Goal: Browse casually: Explore the website without a specific task or goal

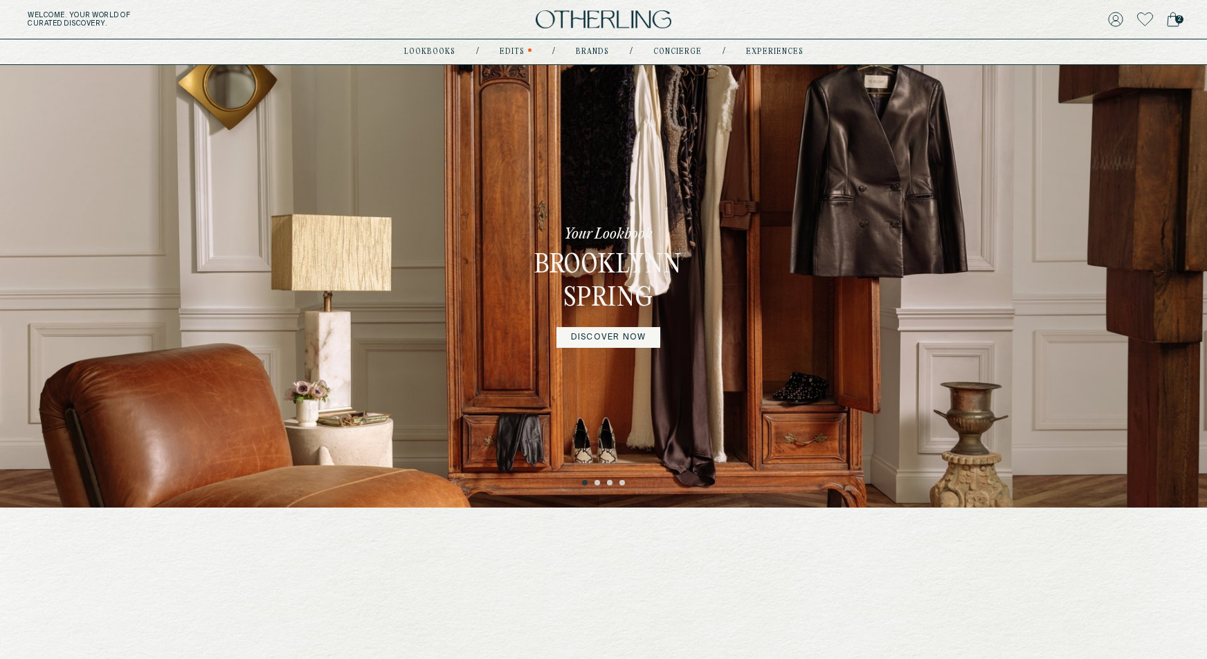
click at [603, 340] on link "DISCOVER NOW" at bounding box center [608, 337] width 104 height 21
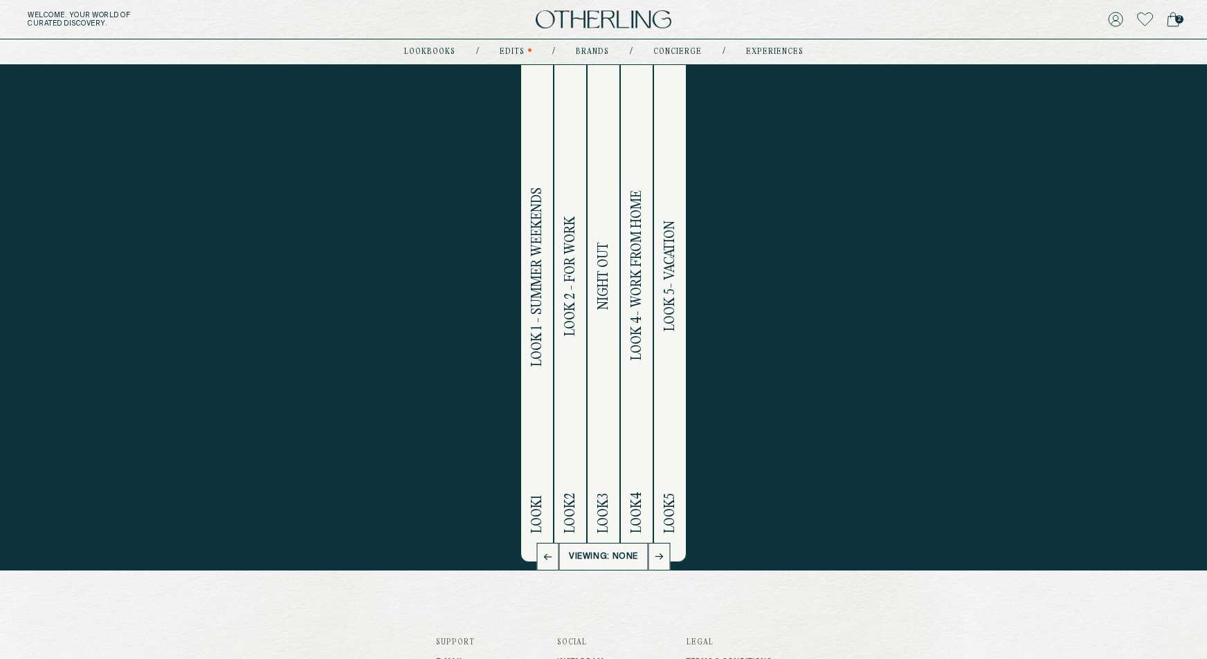
scroll to position [73, 0]
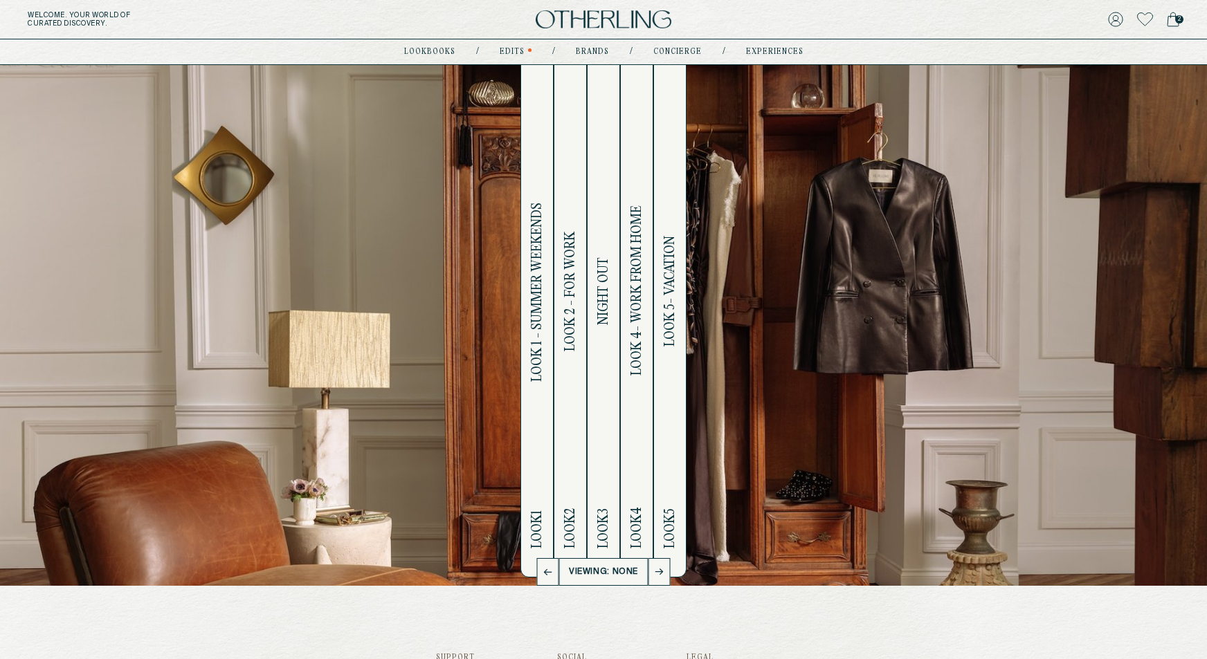
click at [537, 359] on span "Look 1 - Summer Weekends" at bounding box center [537, 292] width 16 height 179
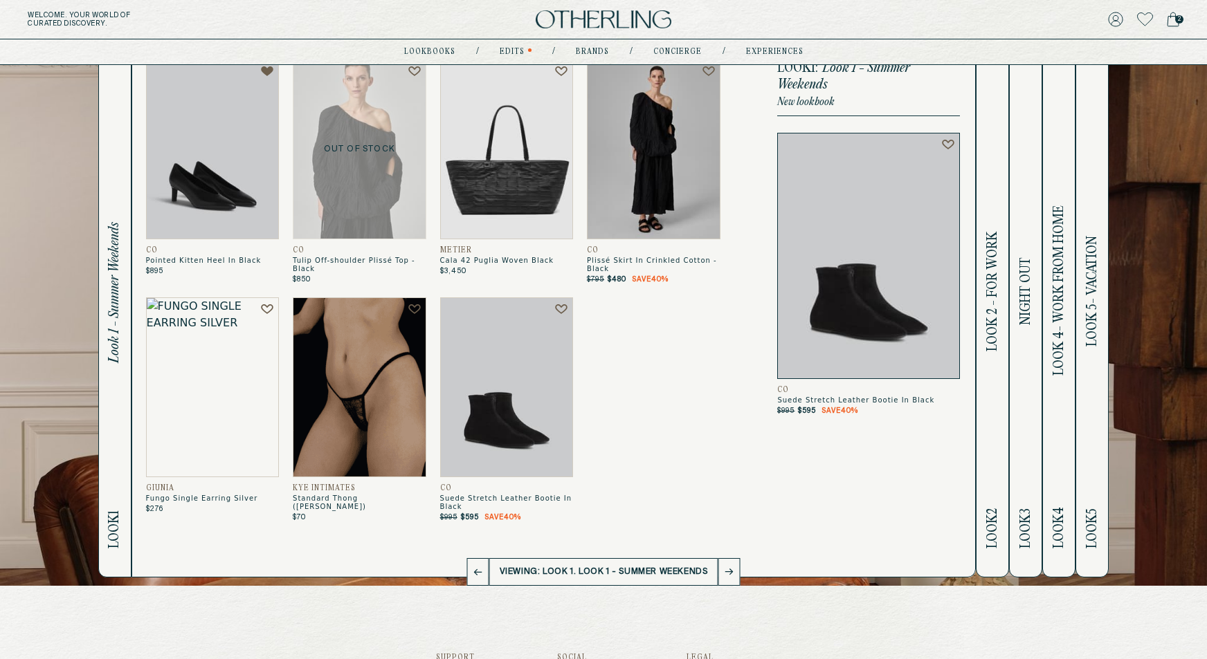
click at [991, 356] on h2 "Look 2 Look 2 - For Work" at bounding box center [993, 305] width 16 height 544
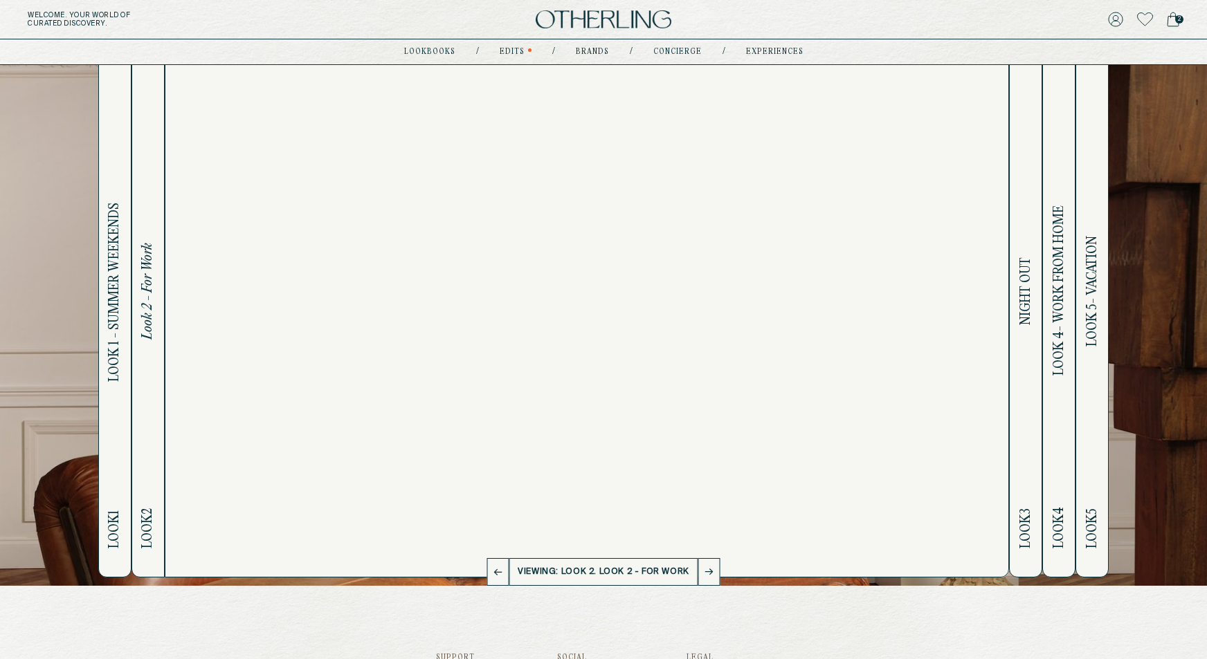
click at [1019, 354] on h2 "Look 3 Night Out" at bounding box center [1026, 305] width 16 height 544
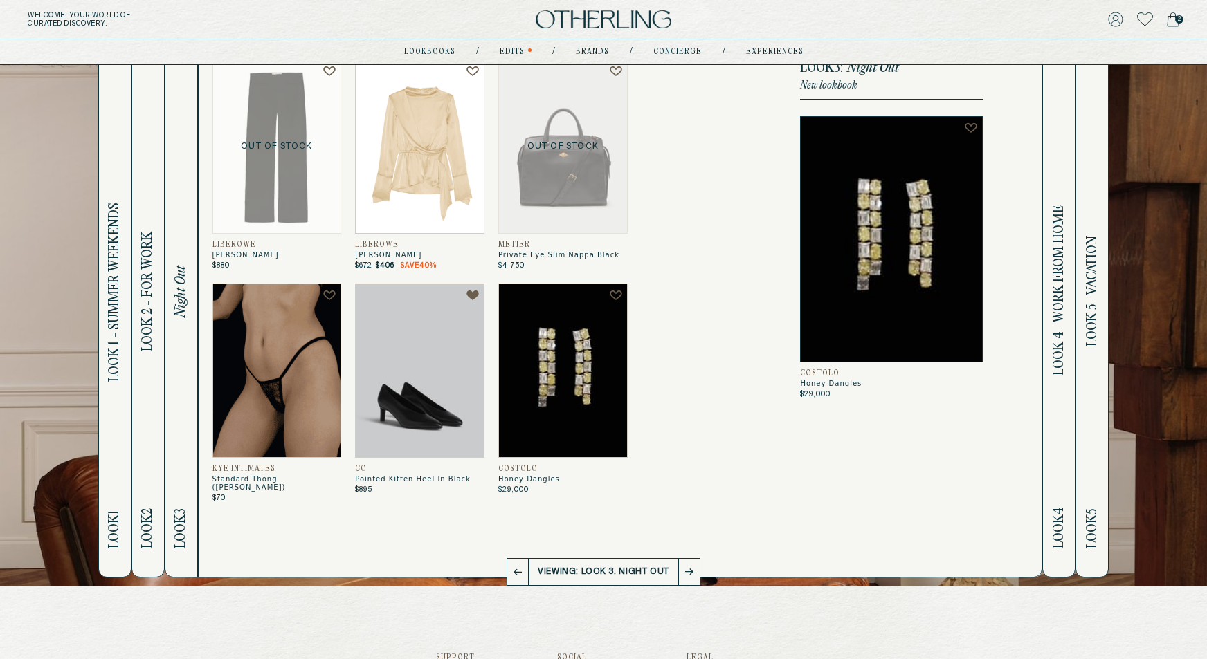
scroll to position [0, 0]
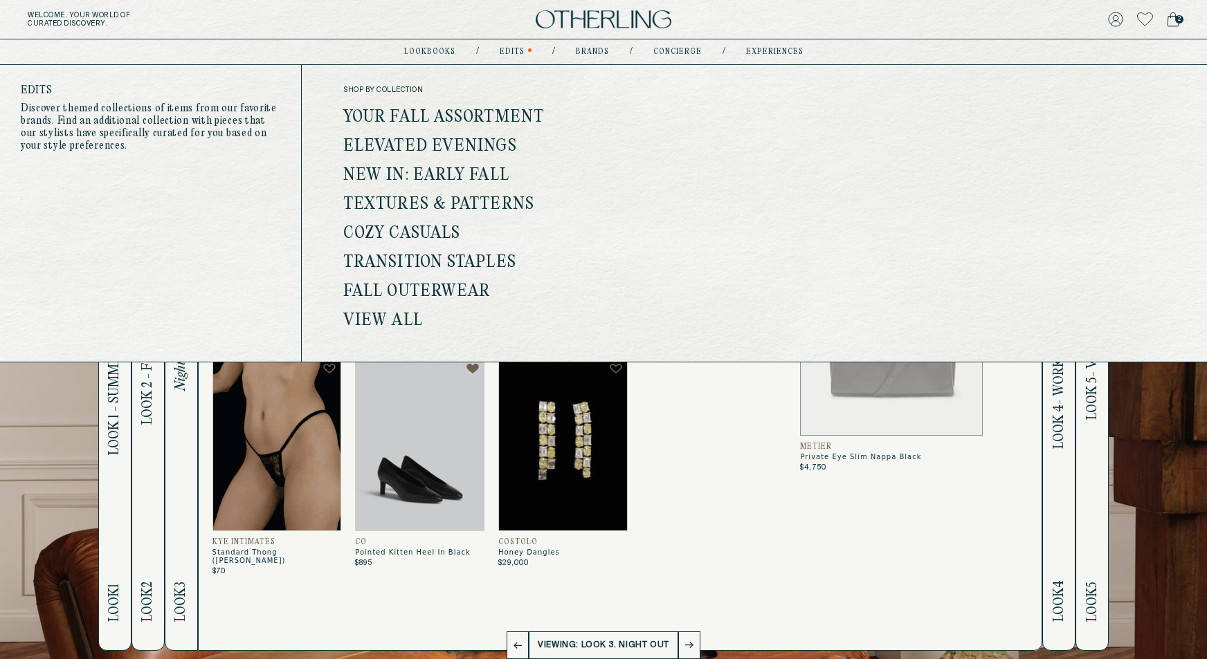
click at [466, 117] on link "Your Fall Assortment" at bounding box center [443, 118] width 201 height 18
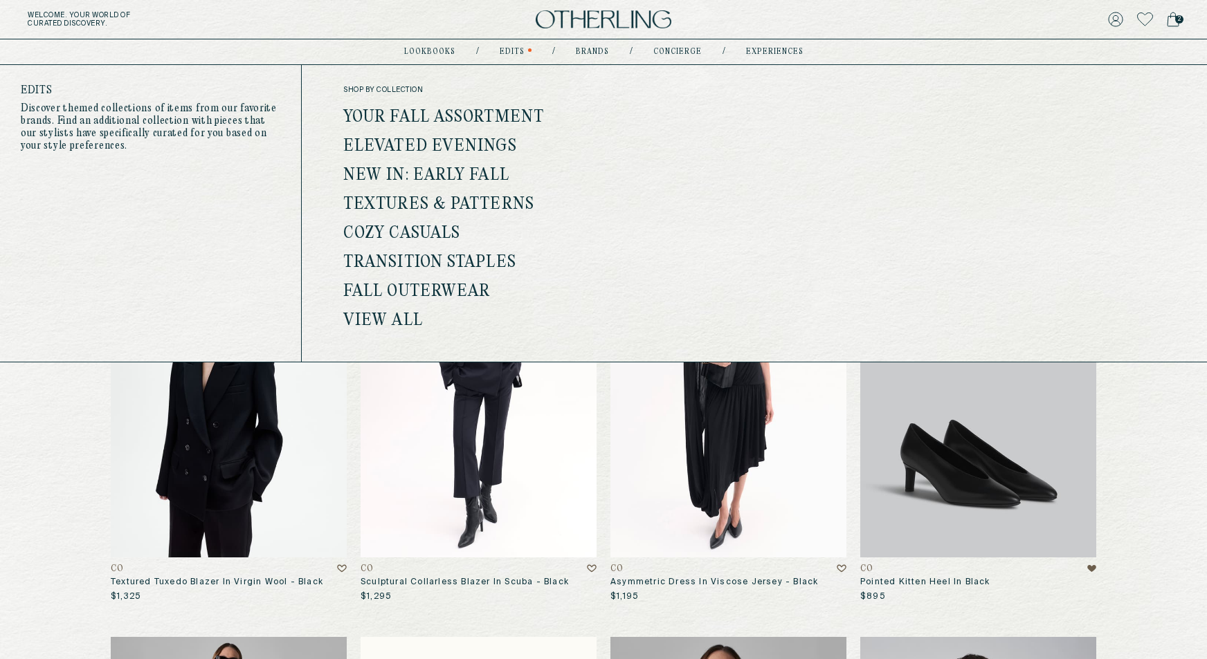
click at [383, 323] on link "View all" at bounding box center [383, 321] width 80 height 18
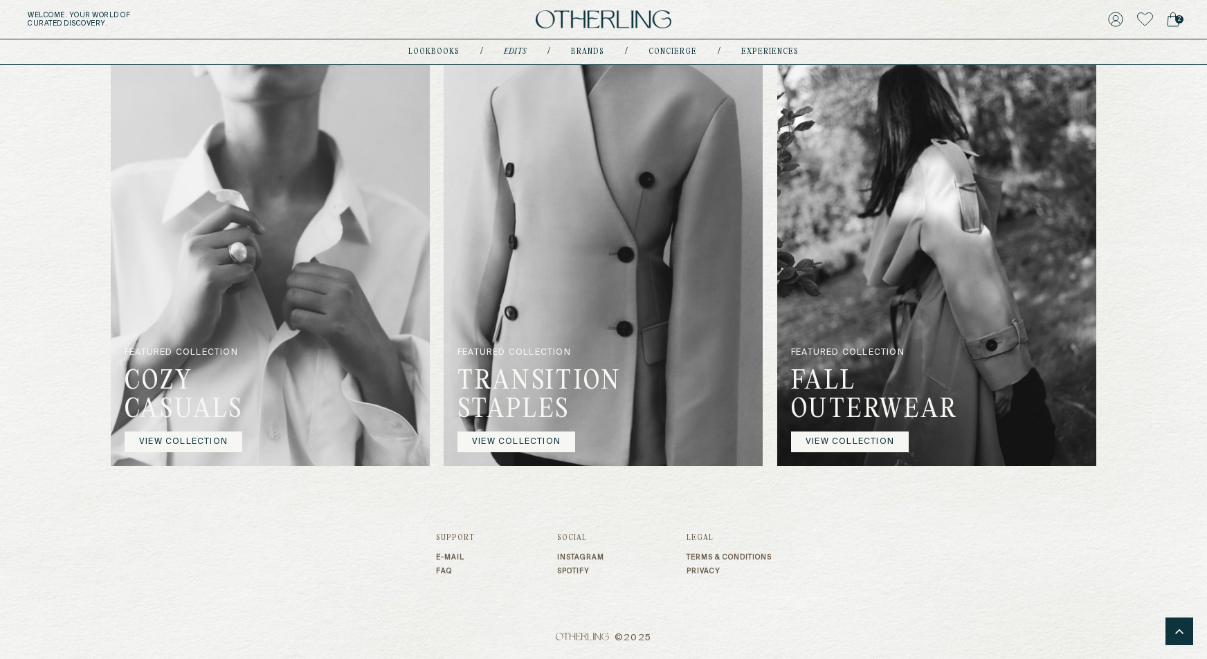
scroll to position [1525, 0]
click at [828, 453] on link "VIEW COLLECTION" at bounding box center [850, 442] width 118 height 21
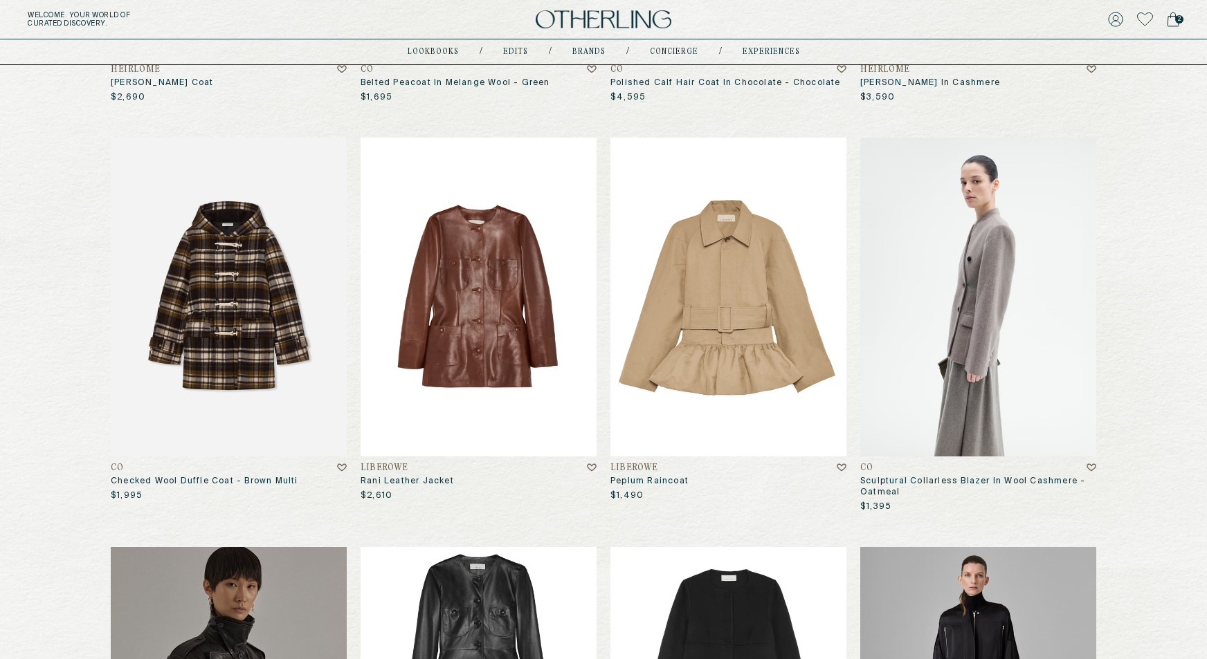
scroll to position [518, 0]
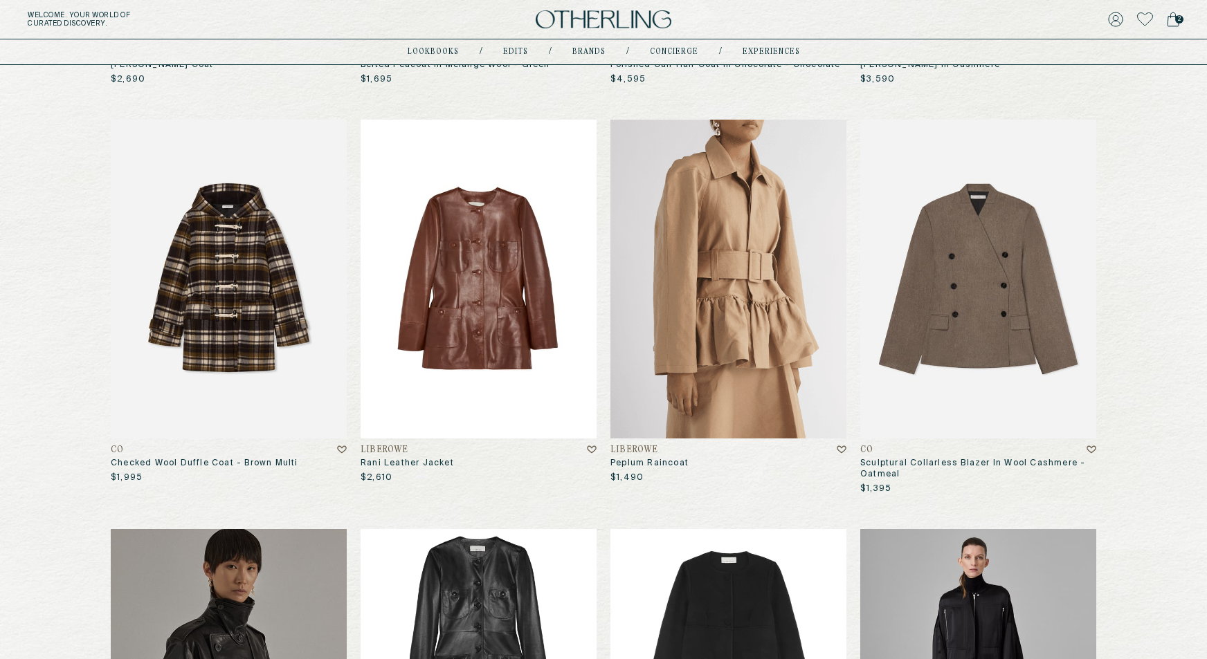
click at [713, 273] on img at bounding box center [728, 279] width 236 height 318
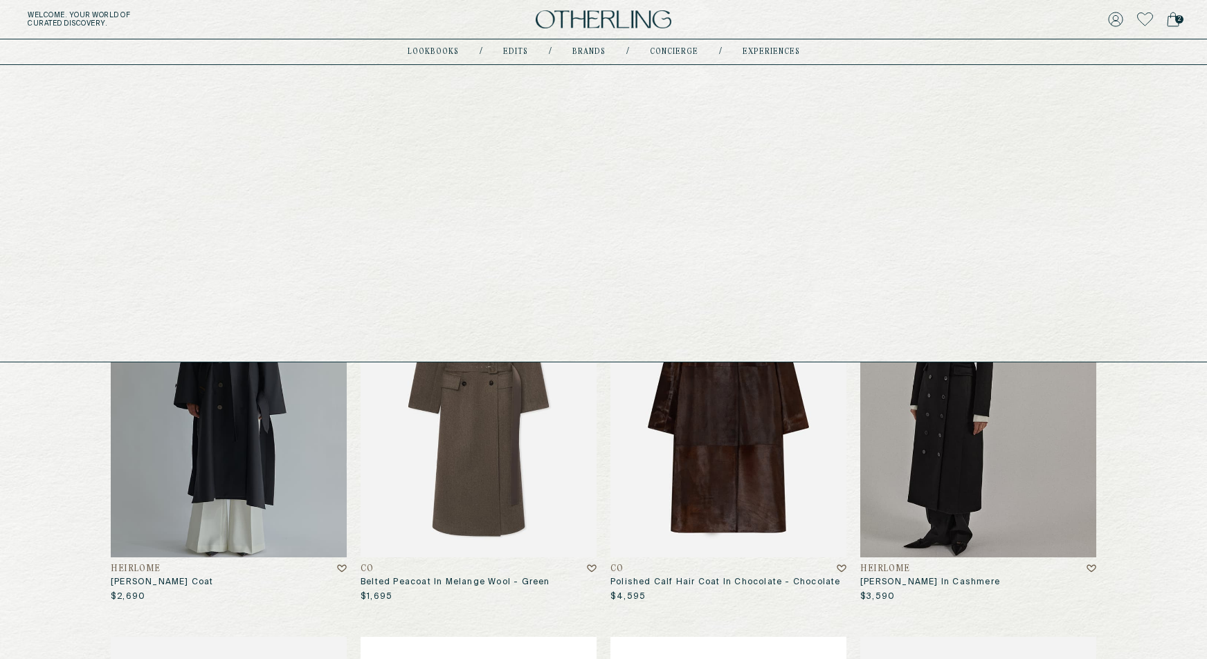
click at [596, 53] on link "Brands" at bounding box center [588, 51] width 33 height 7
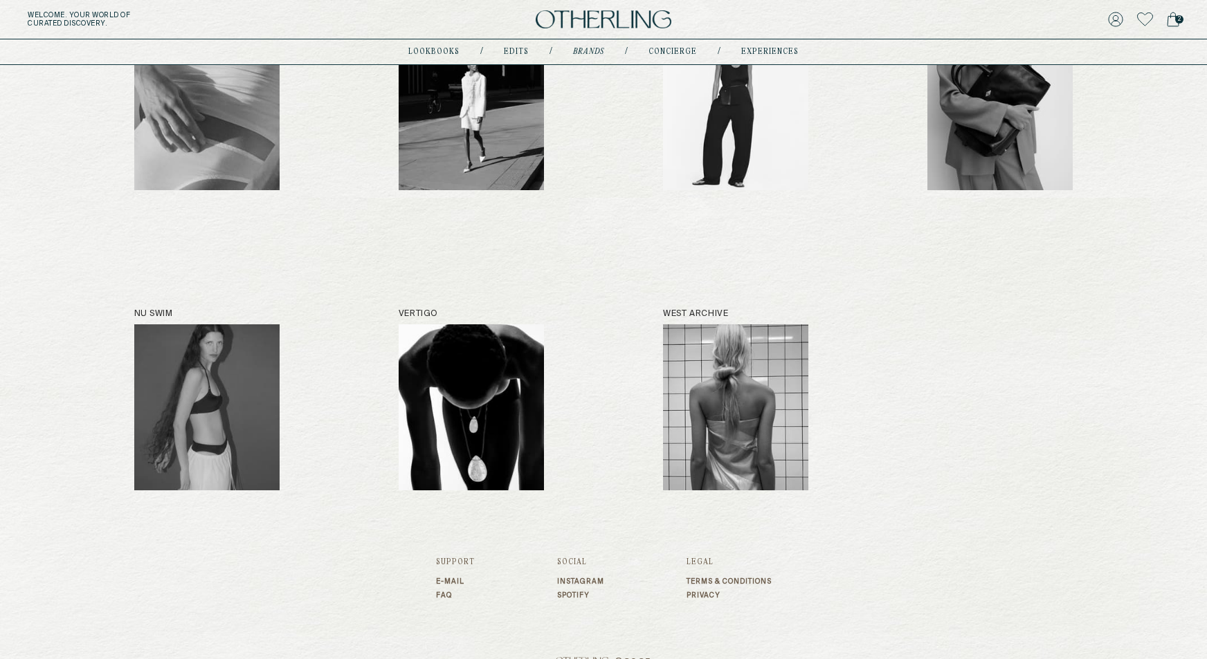
scroll to position [884, 0]
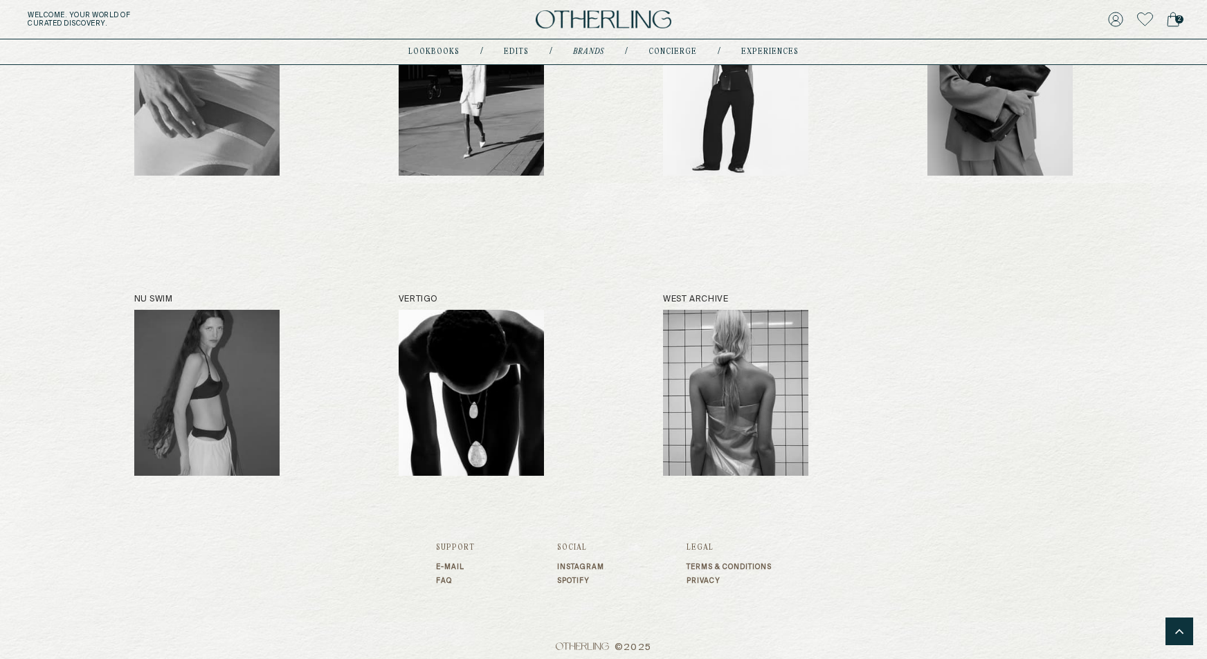
click at [590, 16] on img at bounding box center [604, 19] width 136 height 19
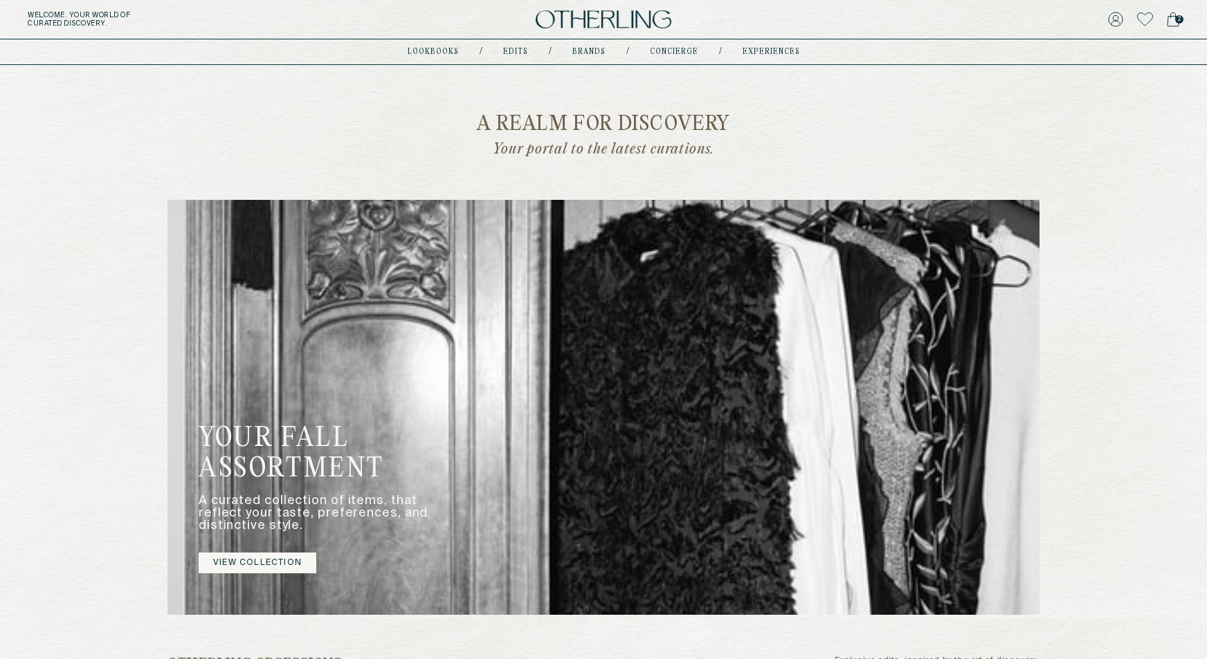
scroll to position [452, 0]
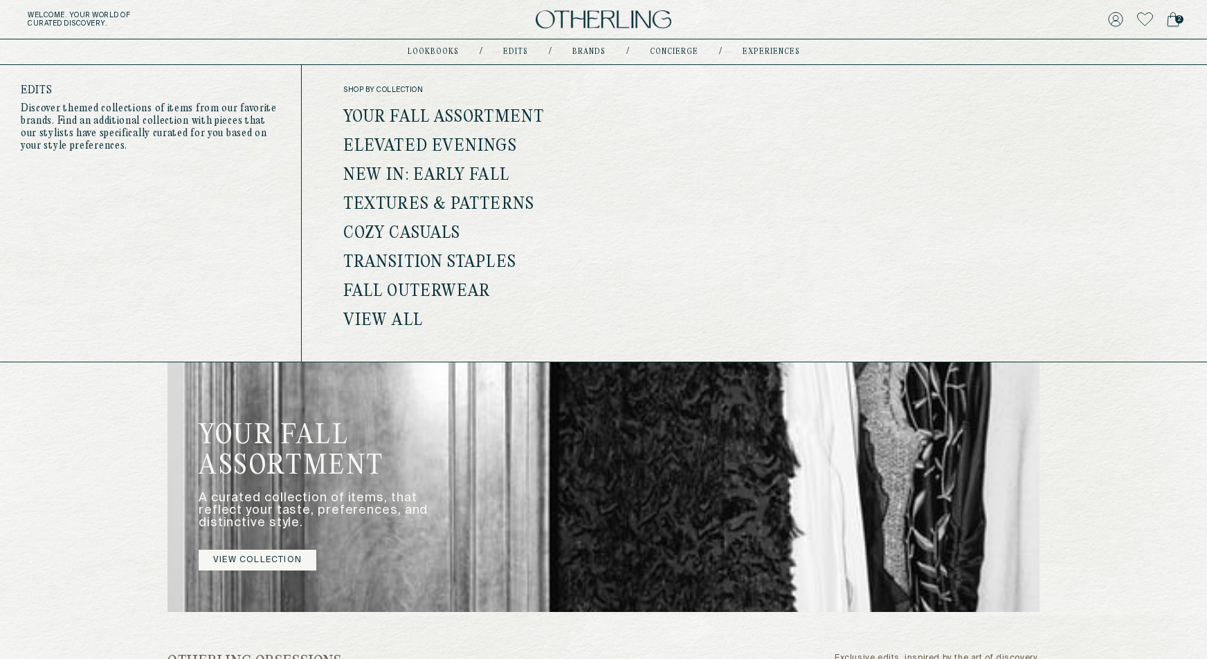
click at [388, 311] on ul "Your Fall Assortment Elevated Evenings New In: Early Fall Textures & Patterns C…" at bounding box center [483, 219] width 281 height 219
click at [387, 319] on link "View all" at bounding box center [383, 321] width 80 height 18
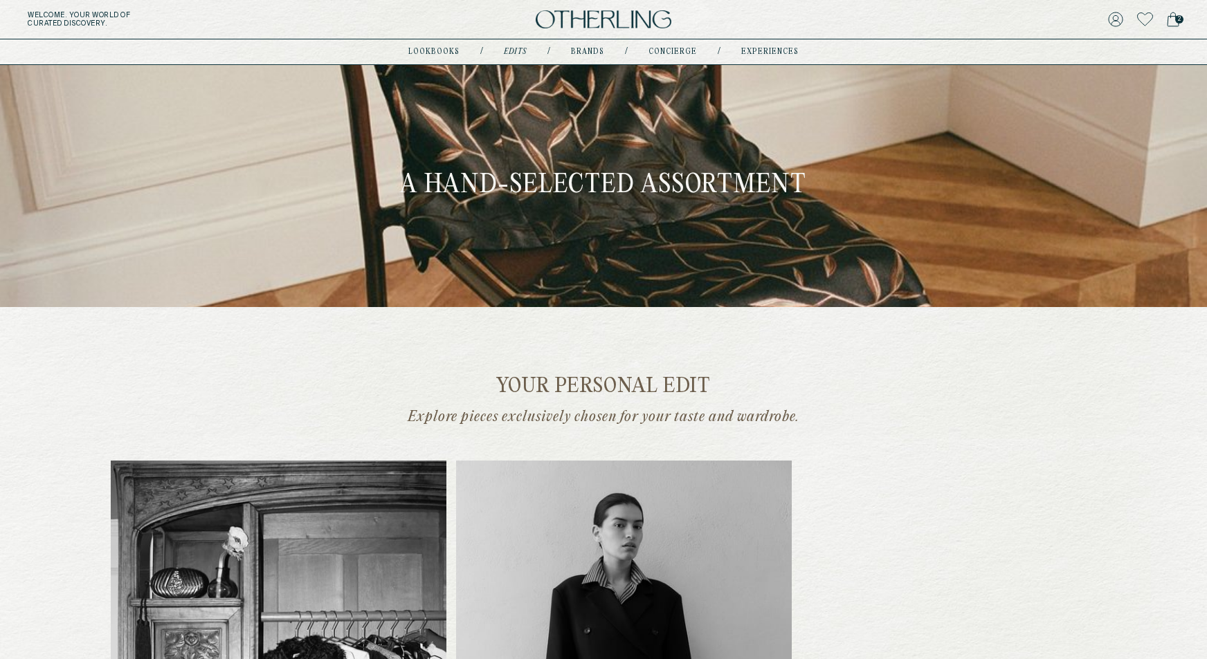
click at [597, 14] on img at bounding box center [604, 19] width 136 height 19
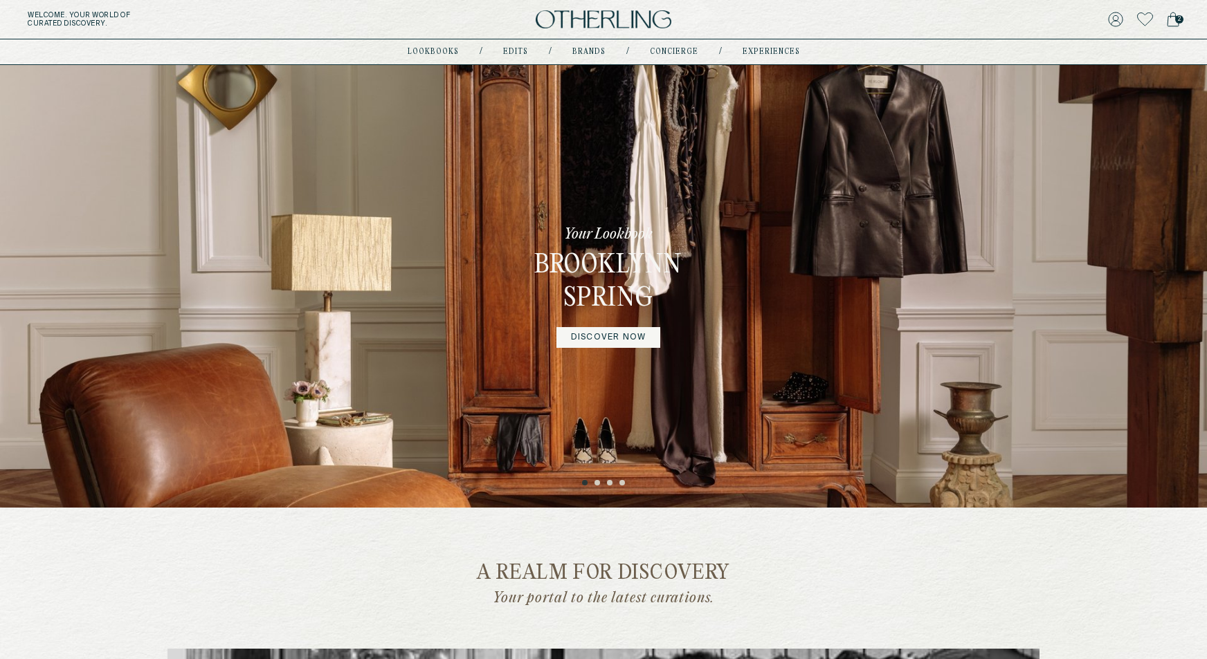
click at [602, 482] on ul "1 2 3 4" at bounding box center [603, 480] width 1207 height 17
click at [602, 484] on ul "1 2 3 4" at bounding box center [603, 480] width 1207 height 17
click at [599, 484] on button "2" at bounding box center [597, 483] width 7 height 7
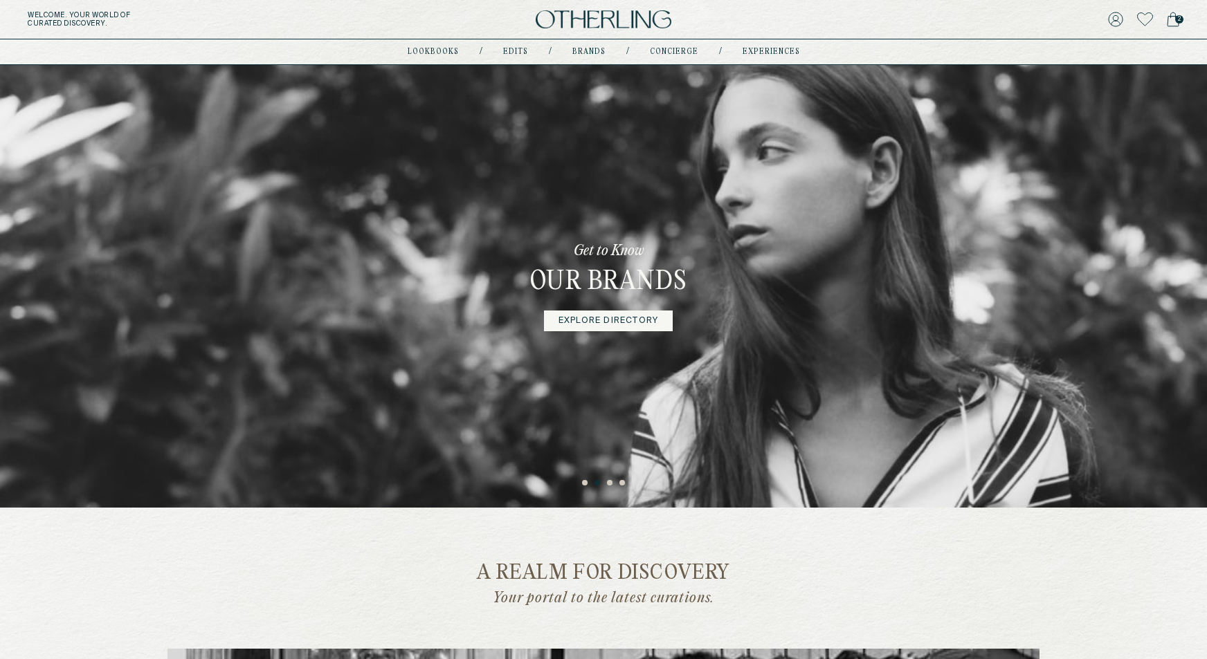
click at [1185, 273] on div "Get to Know Our Brands Explore Directory" at bounding box center [603, 286] width 1207 height 443
click at [985, 277] on div "Get to Know Our Brands Explore Directory" at bounding box center [603, 286] width 1207 height 443
click at [583, 486] on button "1" at bounding box center [585, 483] width 7 height 7
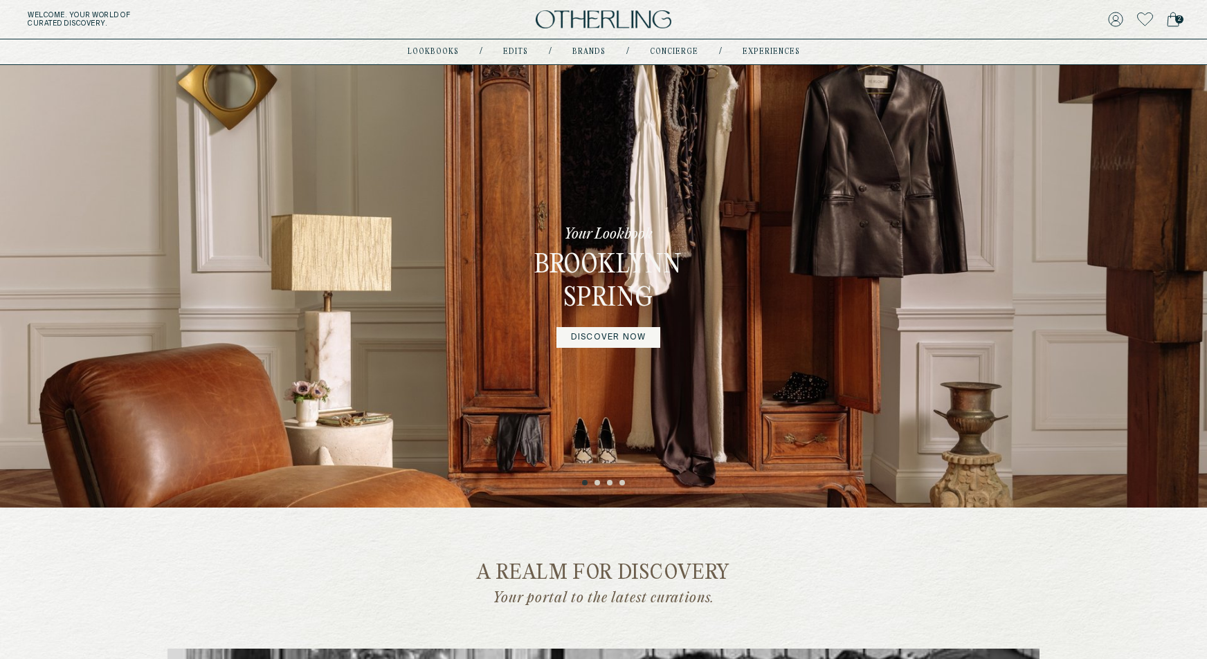
click at [953, 286] on div "Your Lookbook Brooklynn Spring DISCOVER NOW" at bounding box center [603, 286] width 1207 height 443
click at [945, 328] on div "Your Lookbook Brooklynn Spring DISCOVER NOW" at bounding box center [603, 286] width 1207 height 443
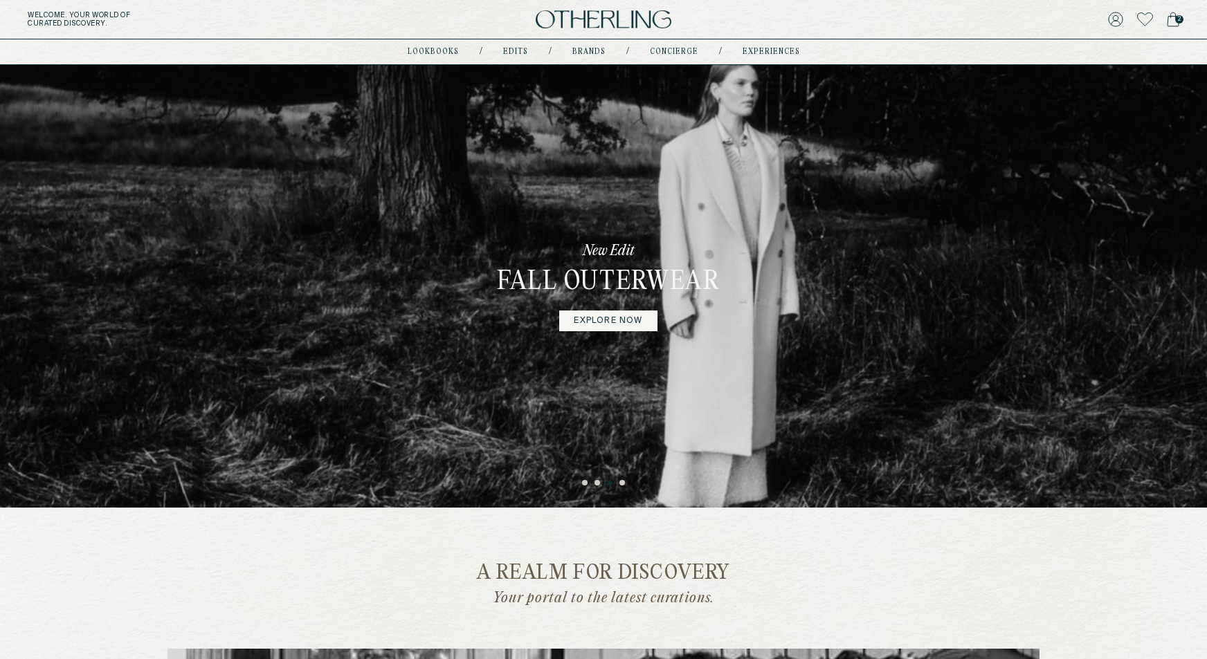
click at [595, 477] on ul "1 2 3 4" at bounding box center [603, 480] width 1207 height 17
click at [589, 482] on ul "1 2 3 4" at bounding box center [603, 480] width 1207 height 17
click at [586, 482] on button "1" at bounding box center [585, 483] width 7 height 7
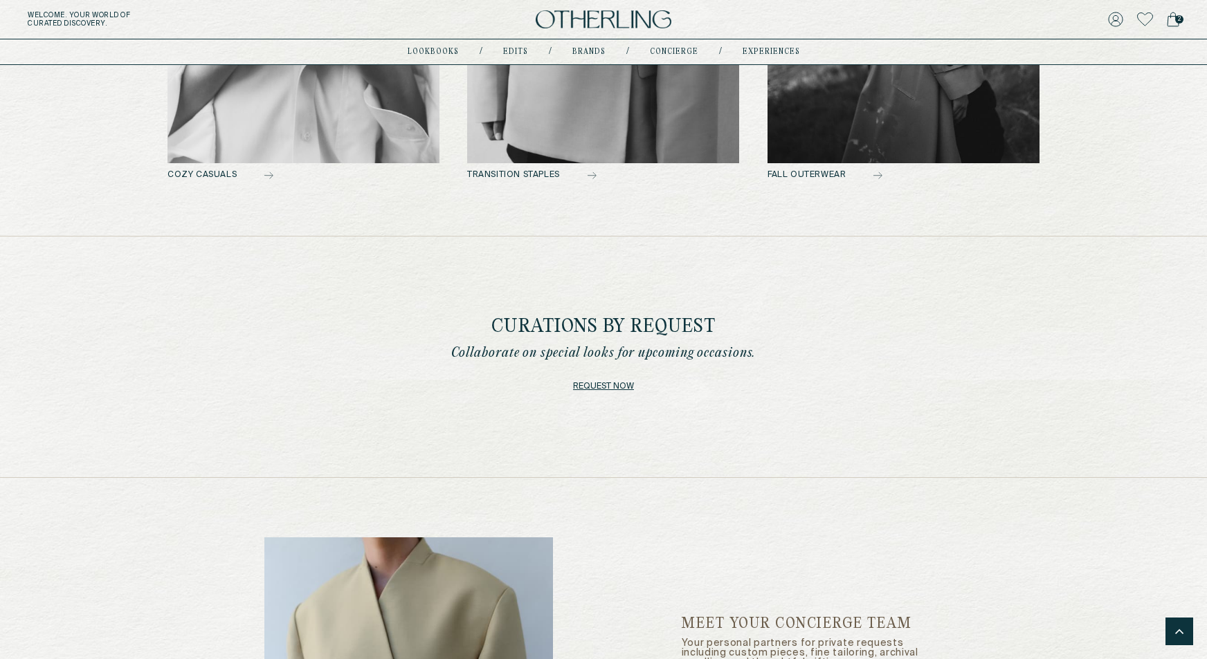
scroll to position [1783, 0]
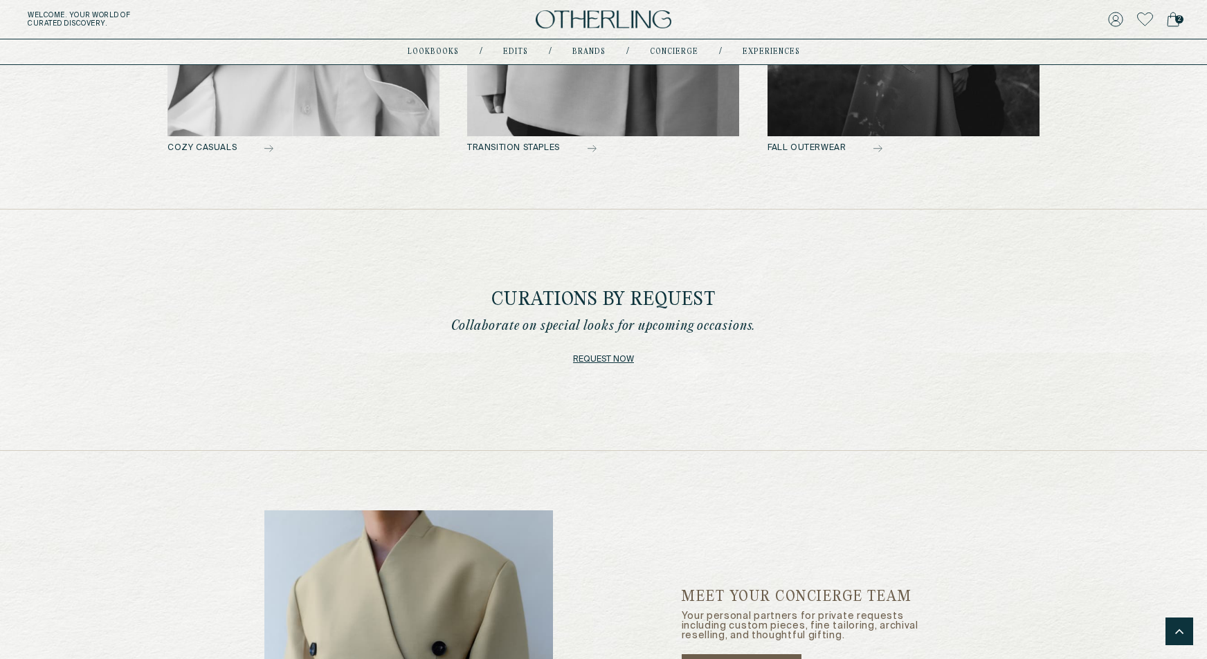
click at [602, 361] on link "Request now" at bounding box center [603, 359] width 61 height 19
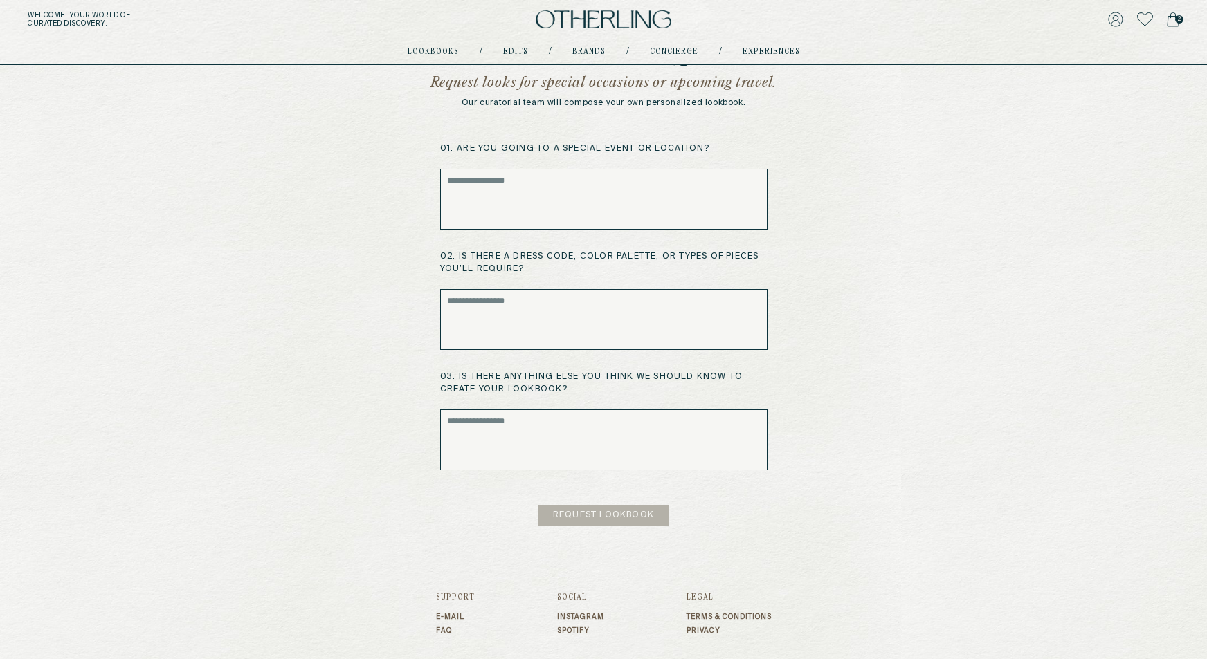
scroll to position [137, 0]
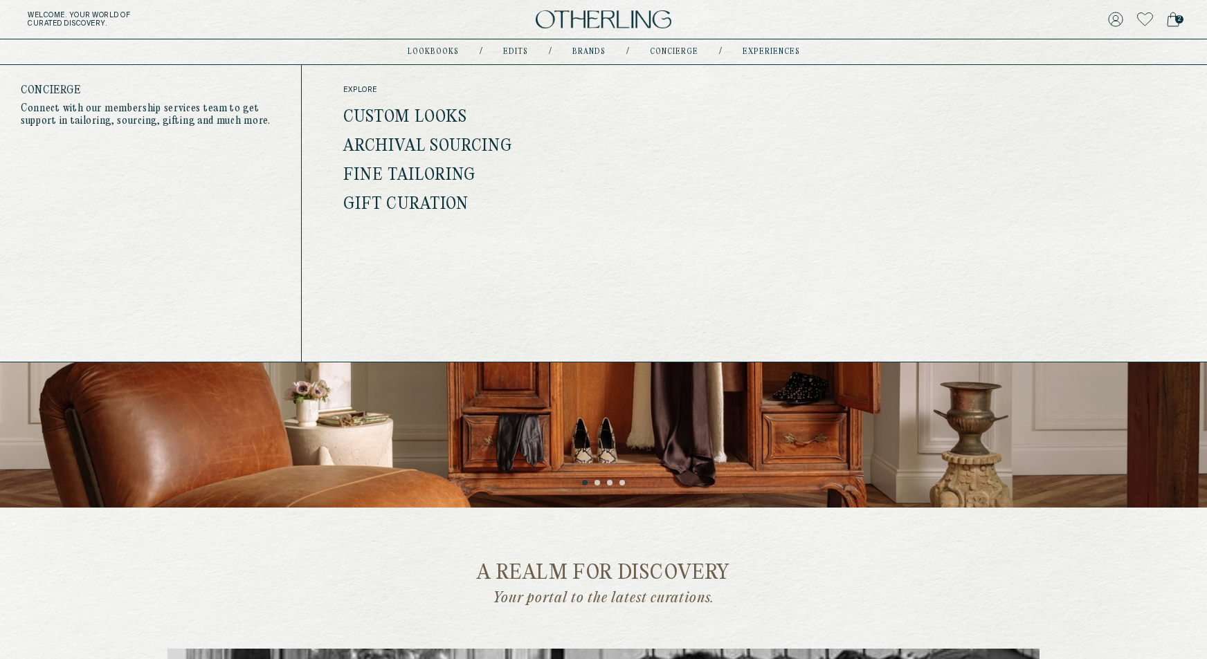
click at [436, 112] on link "Custom Looks" at bounding box center [405, 118] width 124 height 18
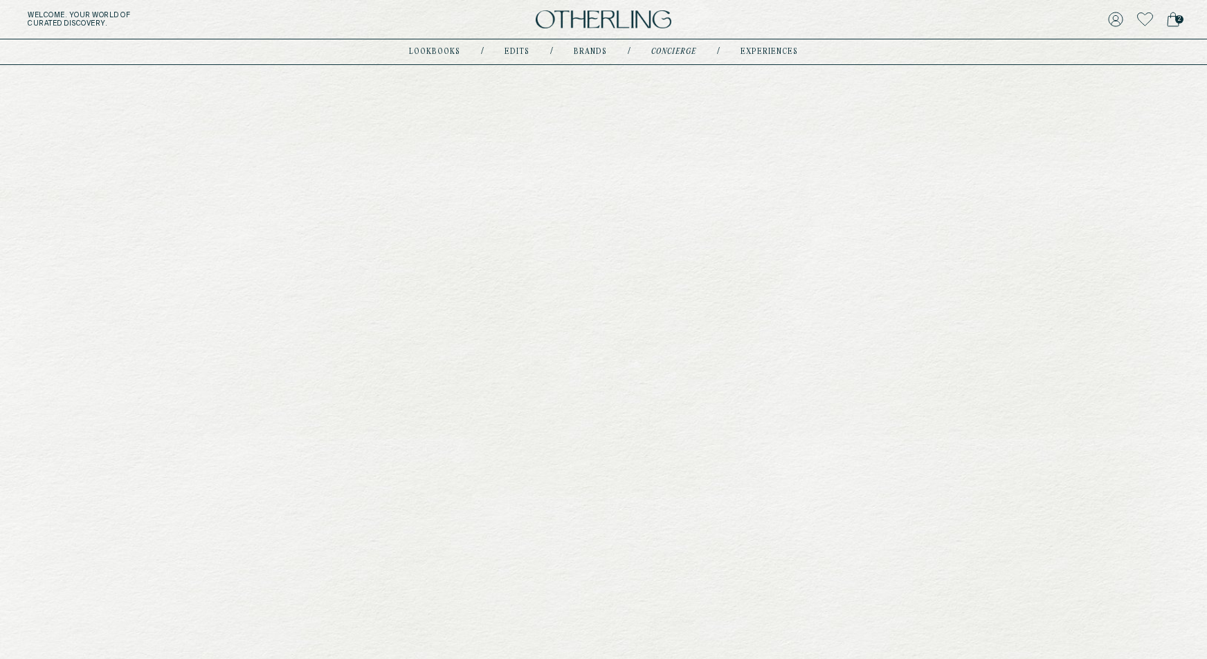
type input "**********"
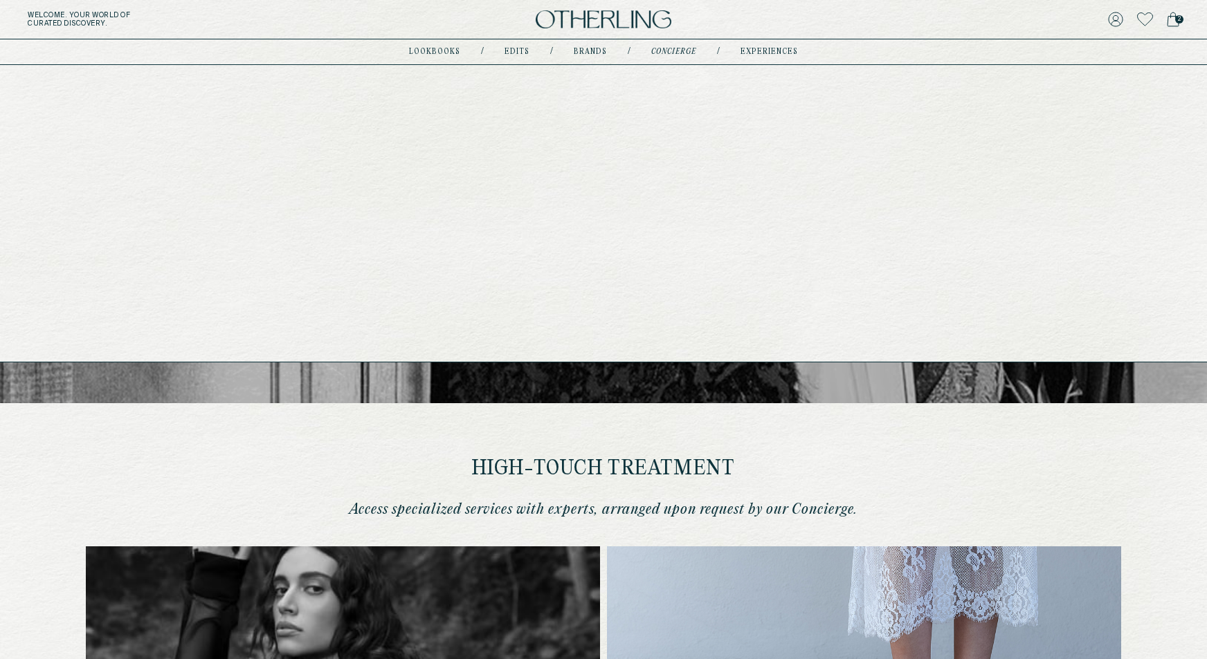
click at [589, 54] on link "Brands" at bounding box center [590, 51] width 33 height 7
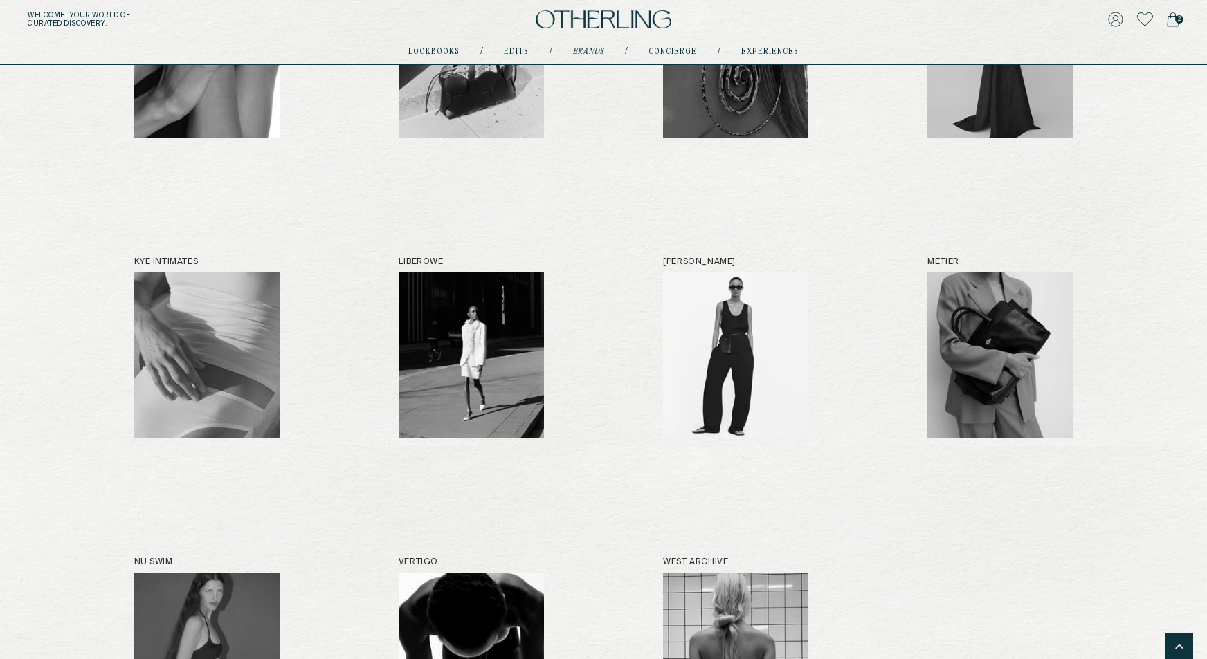
scroll to position [623, 0]
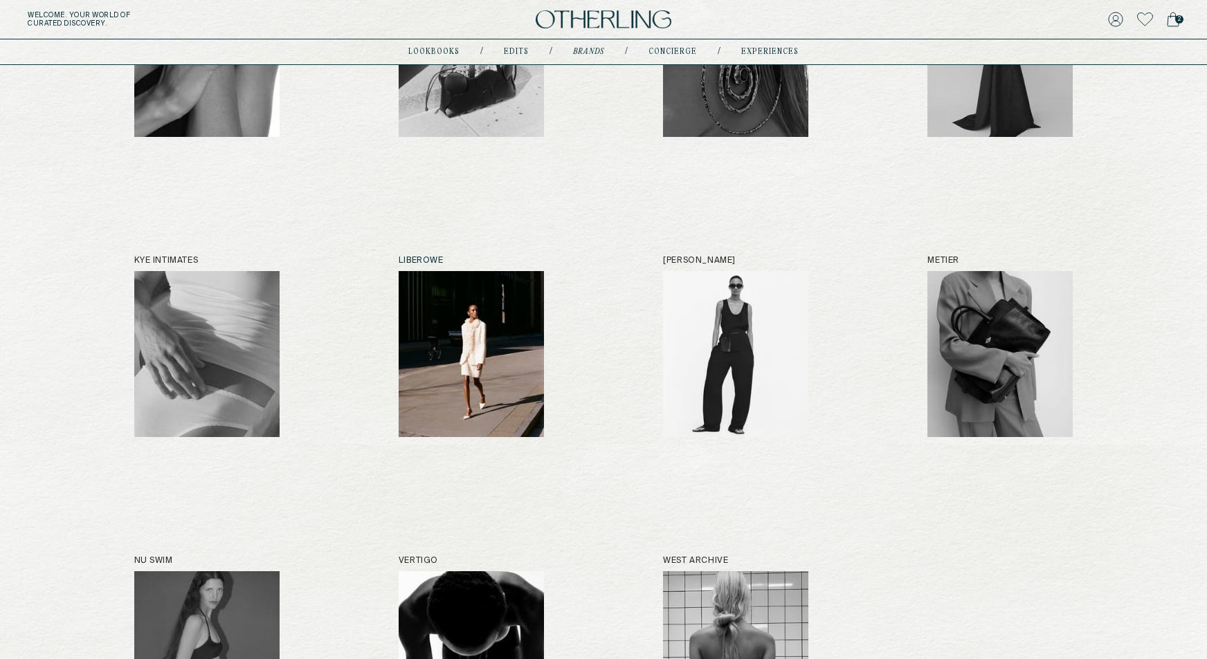
click at [466, 331] on img at bounding box center [471, 354] width 145 height 166
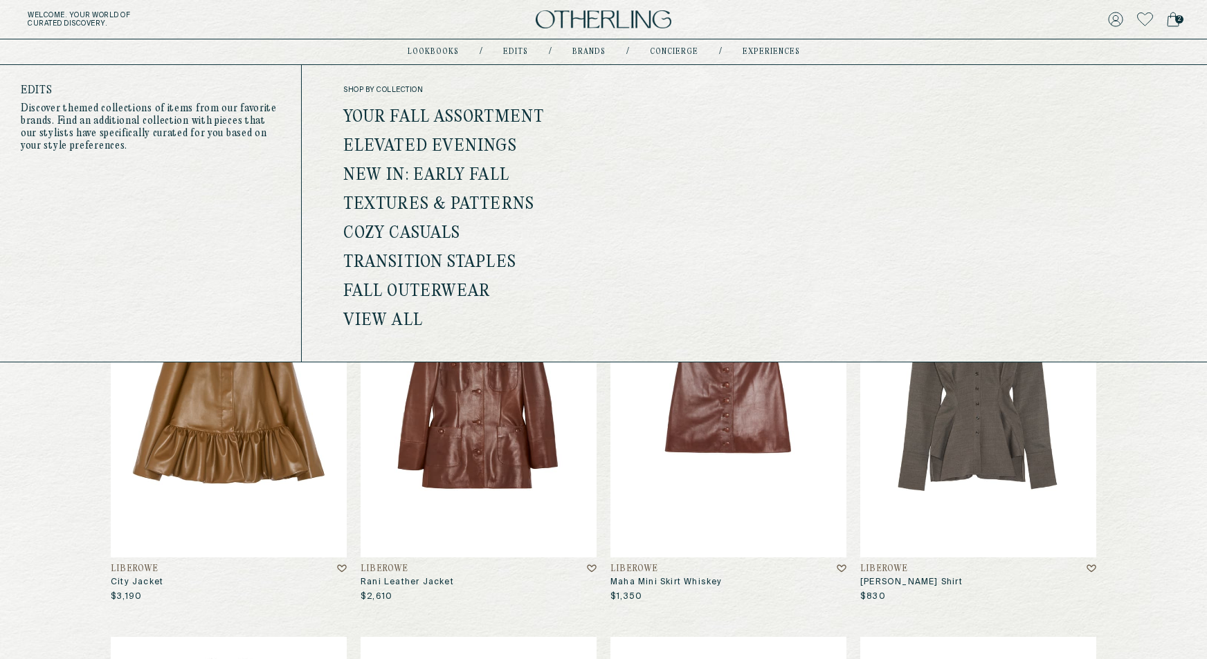
click at [452, 109] on link "Your Fall Assortment" at bounding box center [443, 118] width 201 height 18
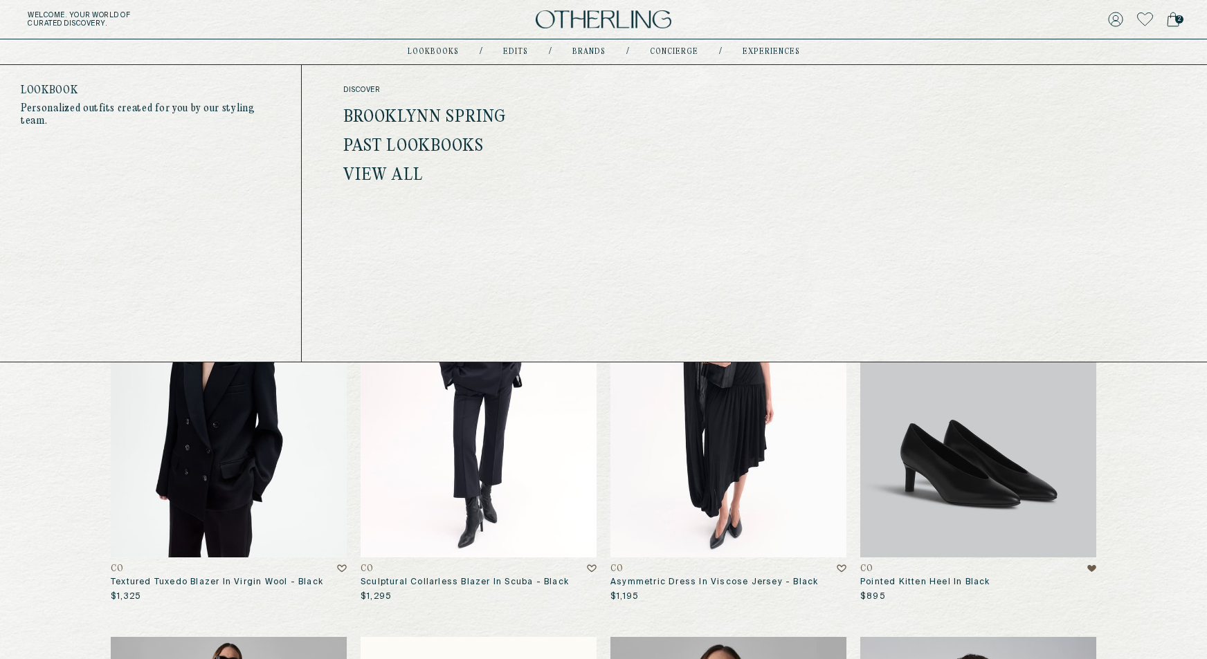
click at [460, 119] on link "Brooklynn Spring" at bounding box center [424, 118] width 163 height 18
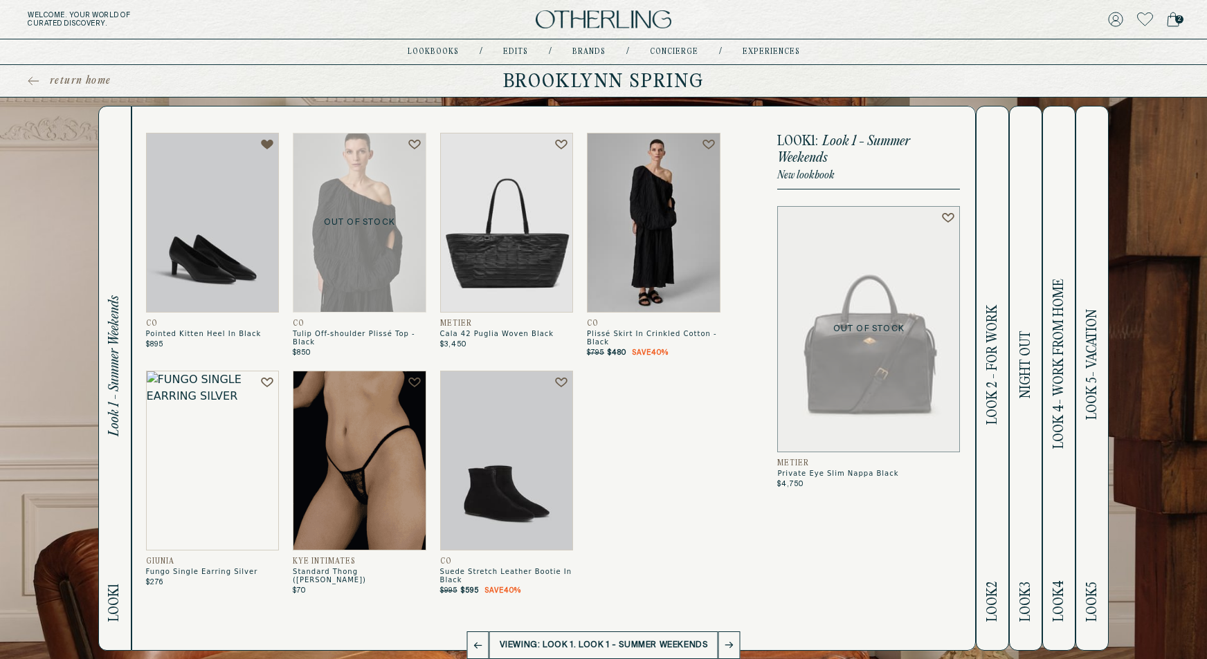
click at [989, 445] on h2 "Look 2 Look 2 - For Work" at bounding box center [993, 379] width 16 height 544
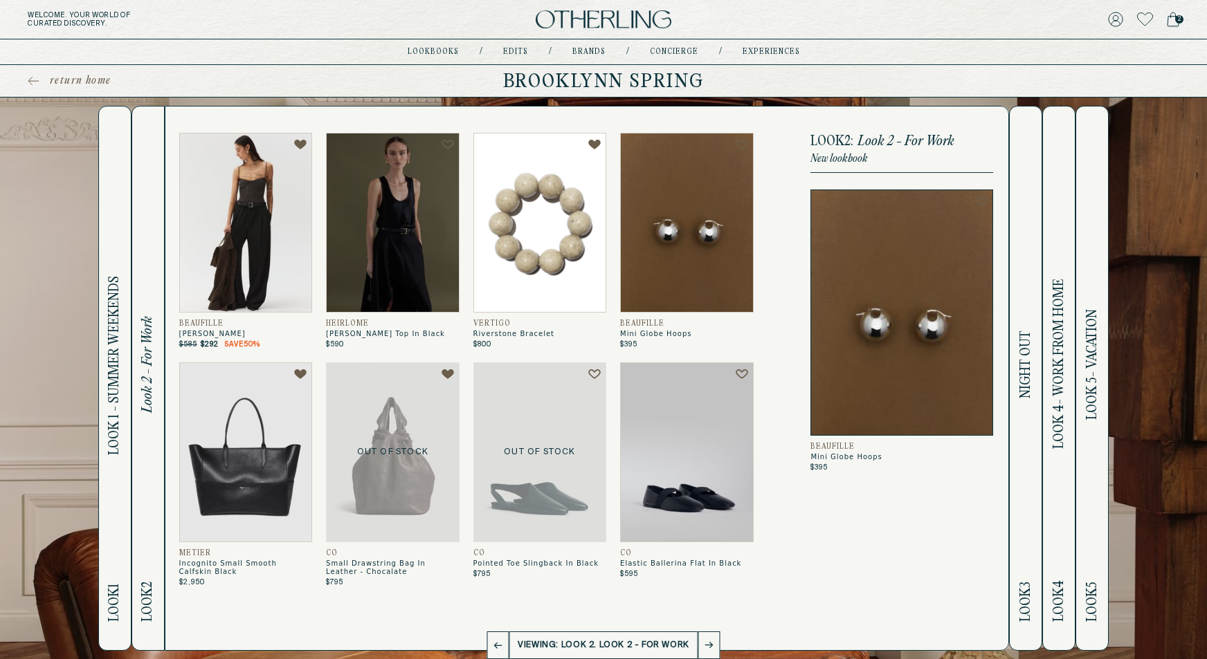
click at [1045, 352] on button "Look 4 Look 4- Work from home" at bounding box center [1058, 378] width 33 height 545
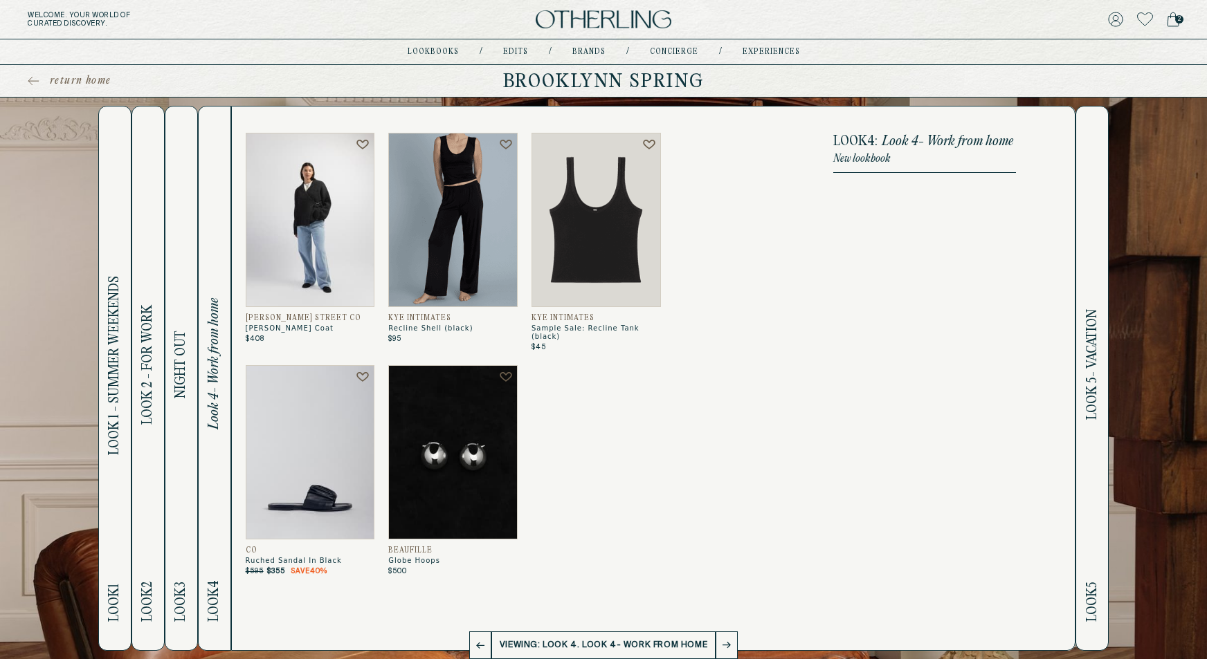
click at [1078, 396] on button "Look 5 Look 5- Vacation" at bounding box center [1091, 378] width 33 height 545
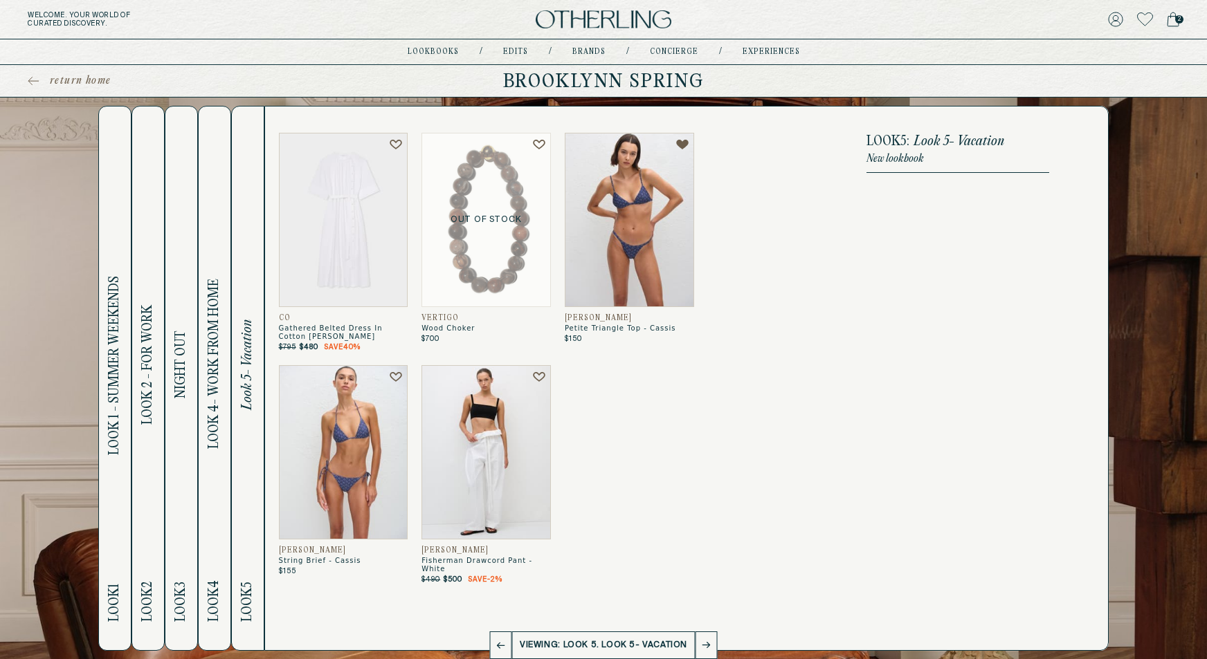
click at [574, 18] on img at bounding box center [604, 19] width 136 height 19
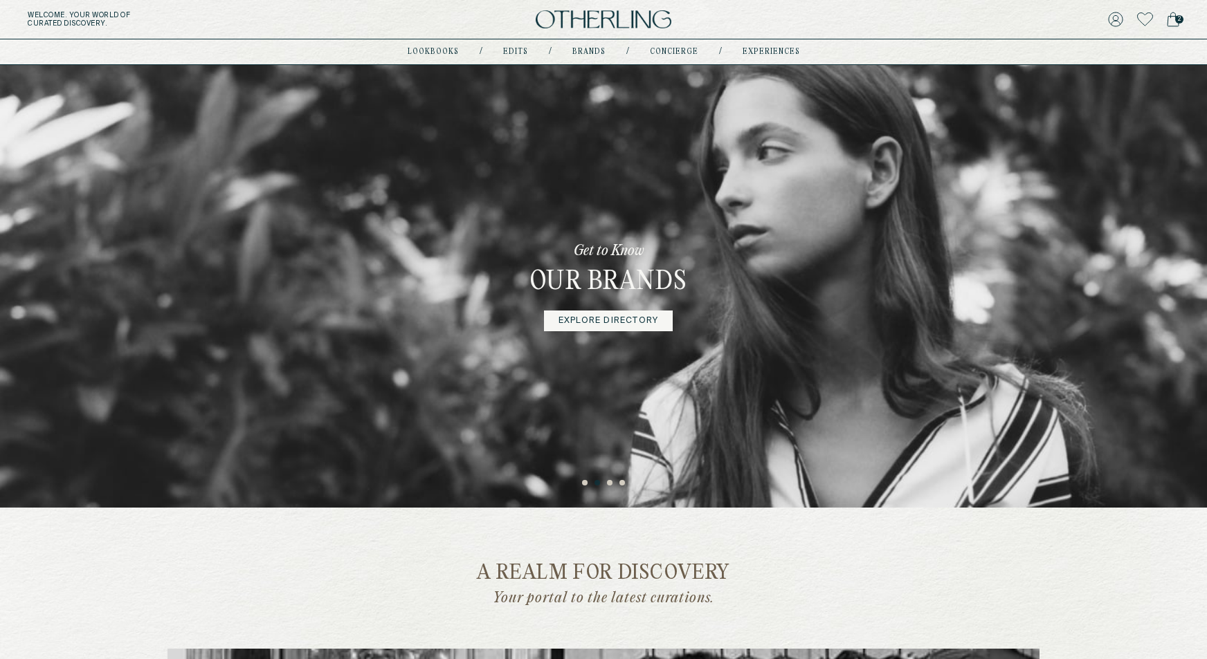
scroll to position [1, 0]
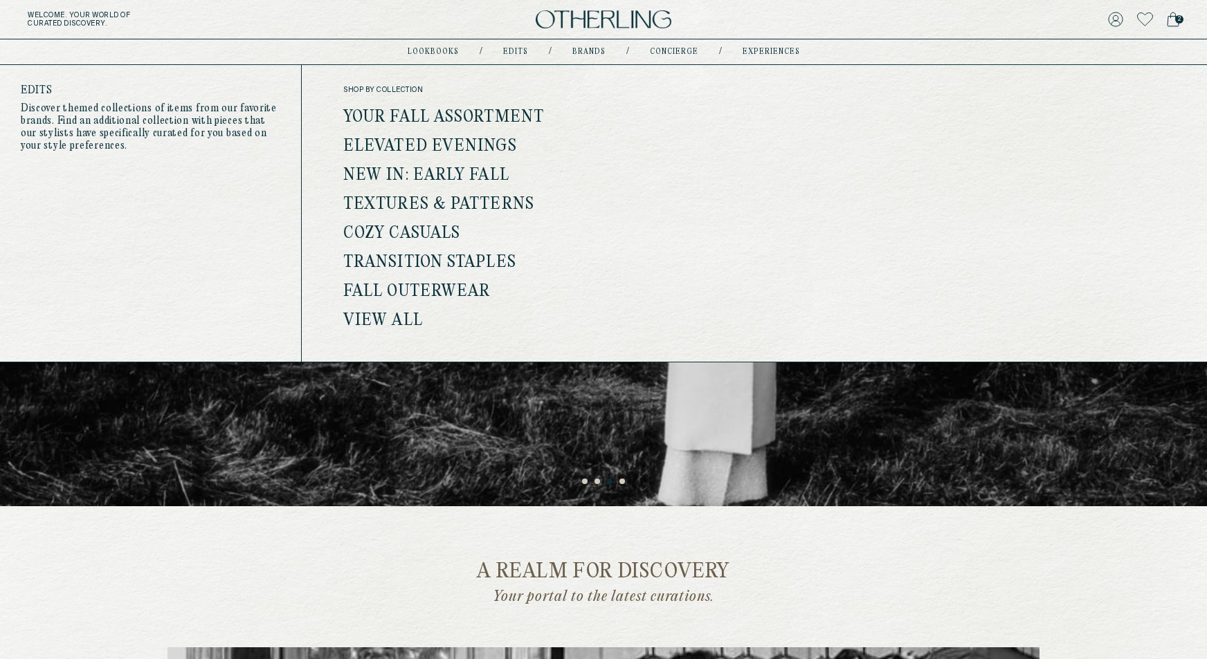
click at [498, 113] on link "Your Fall Assortment" at bounding box center [443, 118] width 201 height 18
